Goal: Information Seeking & Learning: Check status

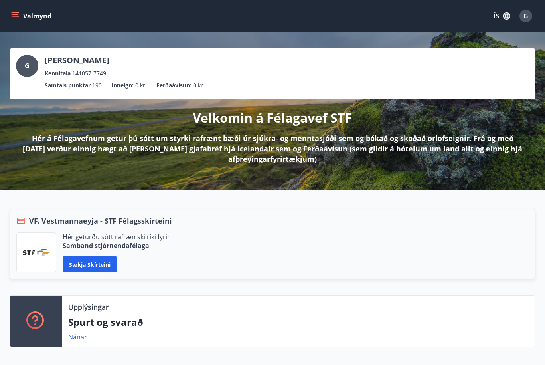
click at [24, 15] on button "Valmynd" at bounding box center [32, 16] width 45 height 14
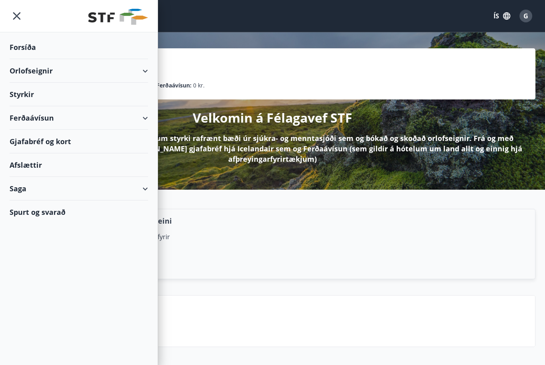
click at [24, 70] on div "Orlofseignir" at bounding box center [79, 71] width 139 height 24
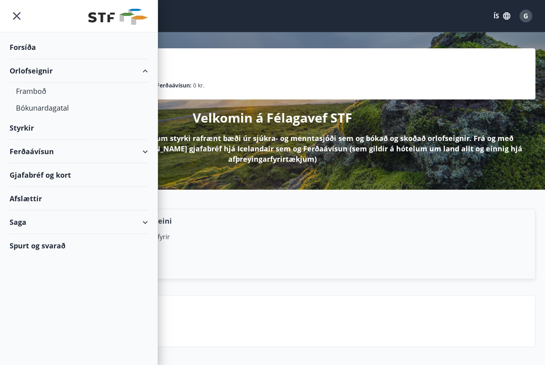
click at [30, 155] on div "Ferðaávísun" at bounding box center [79, 152] width 139 height 24
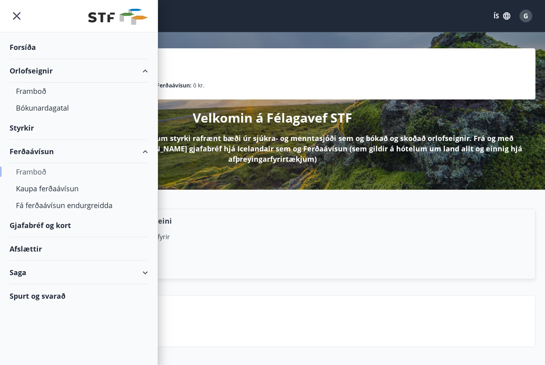
click at [26, 176] on div "Framboð" at bounding box center [79, 171] width 126 height 17
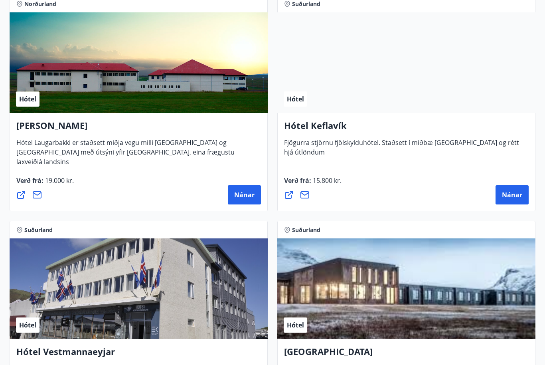
scroll to position [2857, 0]
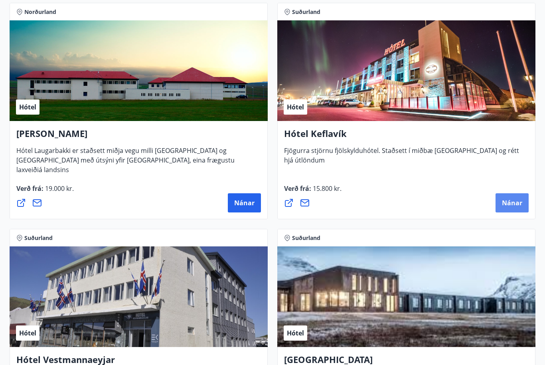
click at [512, 204] on span "Nánar" at bounding box center [512, 203] width 20 height 9
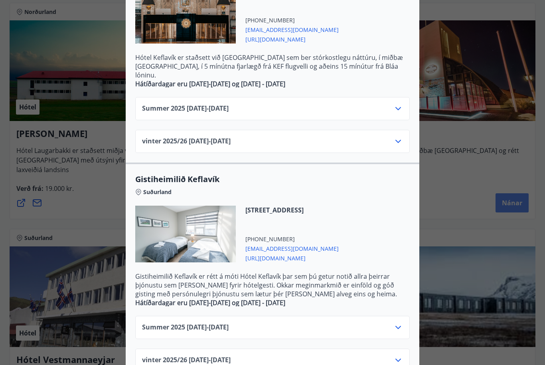
scroll to position [233, 0]
click at [65, 193] on div at bounding box center [272, 182] width 545 height 365
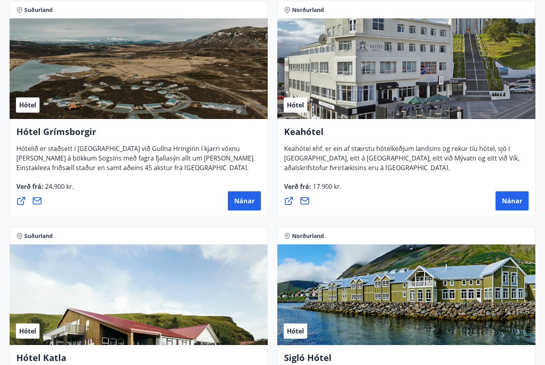
scroll to position [599, 0]
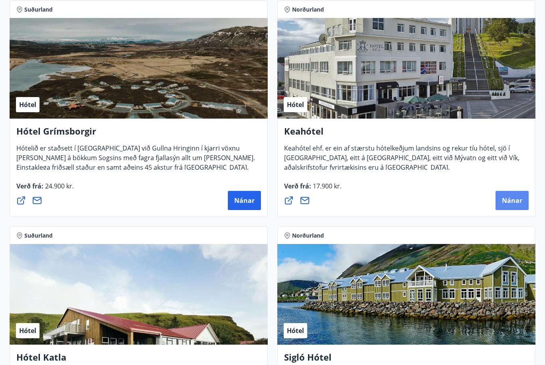
click at [510, 199] on span "Nánar" at bounding box center [512, 200] width 20 height 9
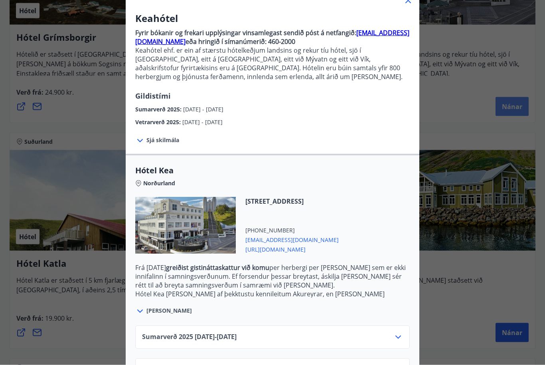
scroll to position [694, 0]
click at [399, 339] on icon at bounding box center [399, 338] width 10 height 10
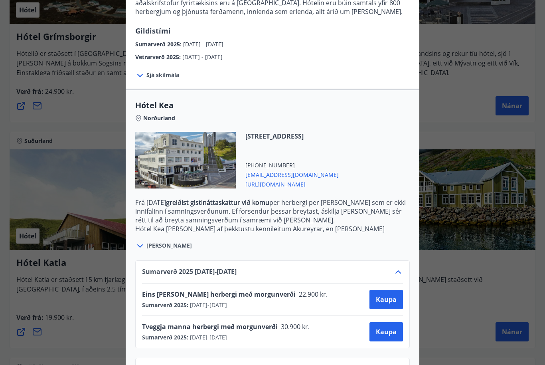
scroll to position [123, 0]
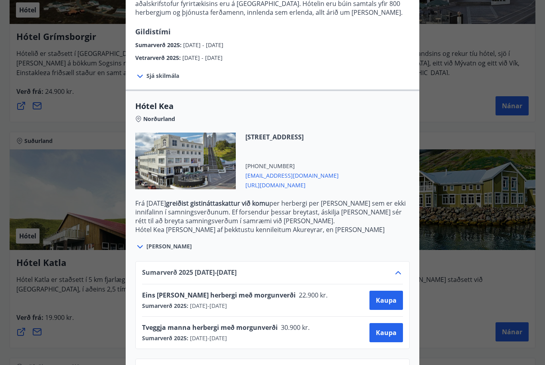
click at [452, 335] on div at bounding box center [272, 182] width 545 height 365
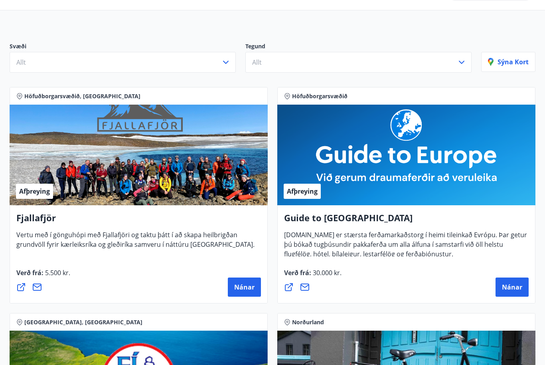
scroll to position [0, 0]
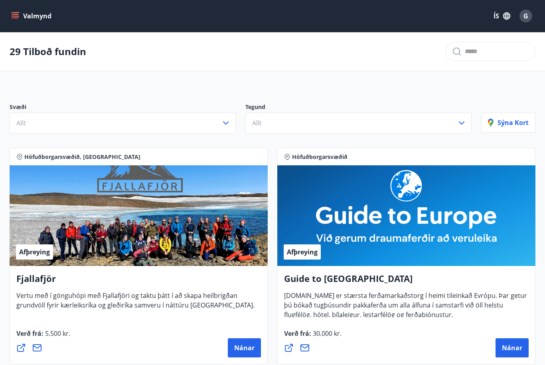
click at [16, 13] on icon "menu" at bounding box center [15, 16] width 8 height 8
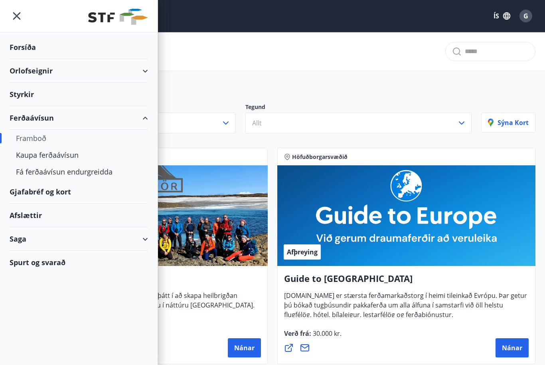
click at [26, 192] on div "Gjafabréf og kort" at bounding box center [79, 192] width 139 height 24
click at [24, 241] on div "Saga" at bounding box center [79, 239] width 139 height 24
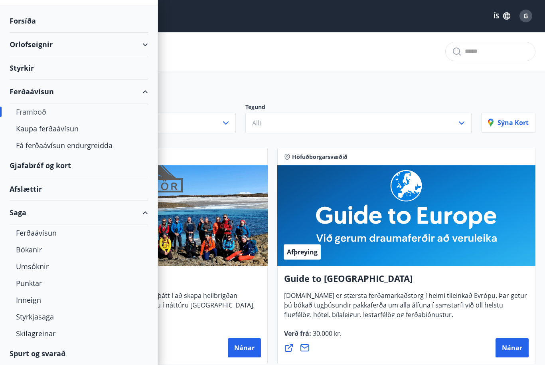
scroll to position [26, 0]
click at [31, 280] on div "Punktar" at bounding box center [79, 283] width 126 height 17
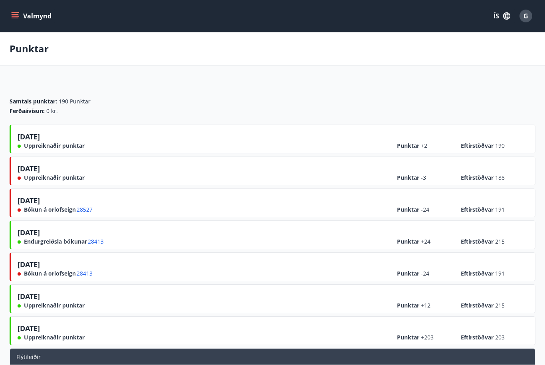
click at [16, 15] on icon "menu" at bounding box center [15, 16] width 8 height 8
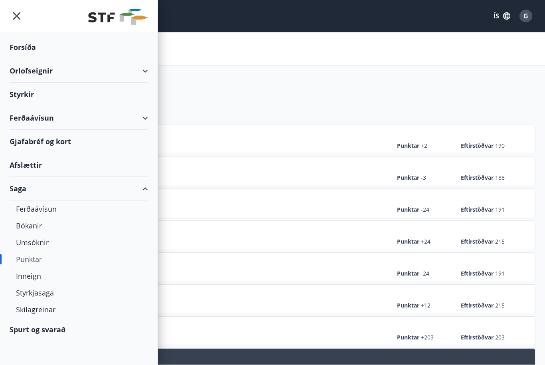
click at [26, 117] on div "Ferðaávísun" at bounding box center [79, 118] width 139 height 24
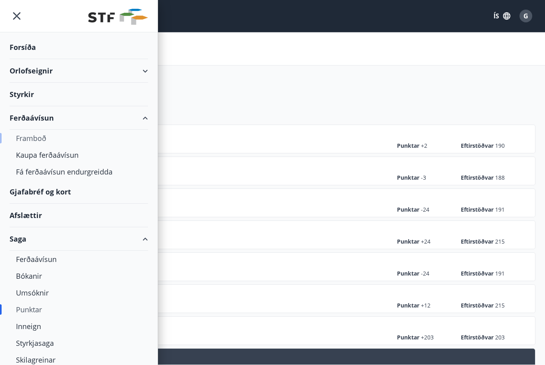
click at [25, 139] on div "Framboð" at bounding box center [79, 138] width 126 height 17
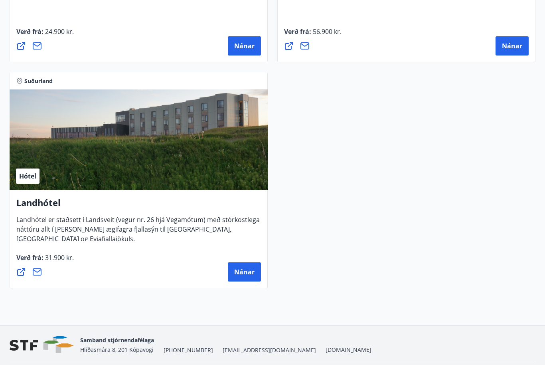
scroll to position [3241, 0]
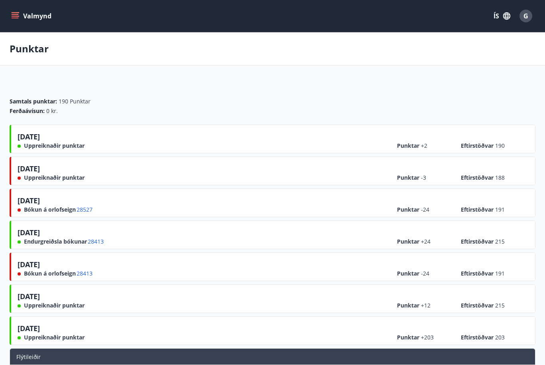
click at [518, 16] on button "G" at bounding box center [526, 15] width 19 height 19
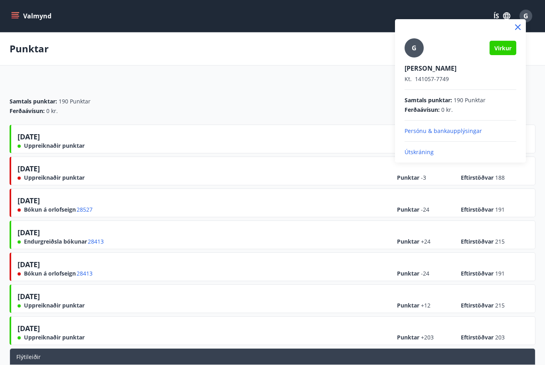
click at [426, 149] on p "Útskráning" at bounding box center [461, 152] width 112 height 8
